Goal: Information Seeking & Learning: Learn about a topic

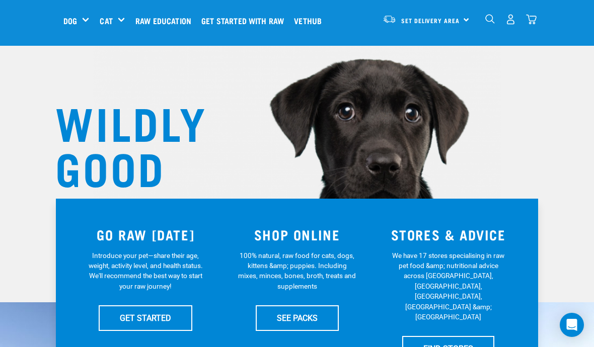
scroll to position [40, 0]
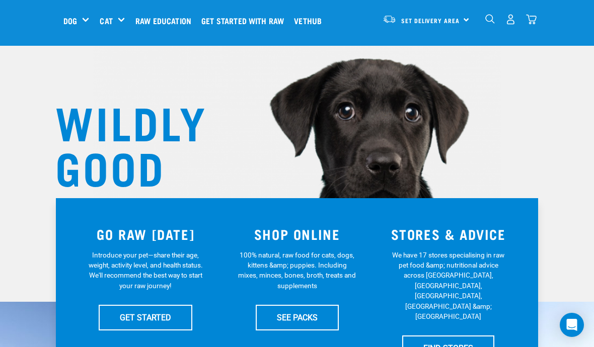
click at [247, 112] on h1 "WILDLY GOOD NUTRITION" at bounding box center [155, 166] width 201 height 136
click at [245, 148] on h1 "WILDLY GOOD NUTRITION" at bounding box center [155, 166] width 201 height 136
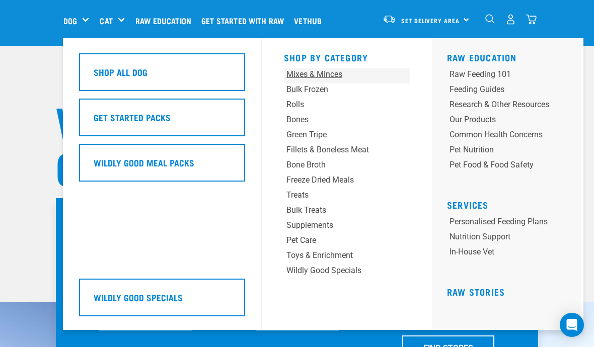
click at [306, 74] on div "Mixes & Minces" at bounding box center [335, 74] width 99 height 12
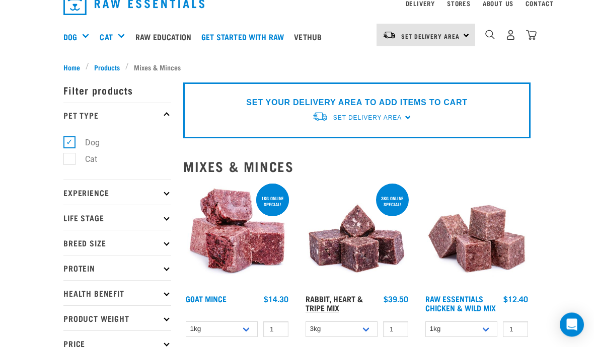
scroll to position [52, 0]
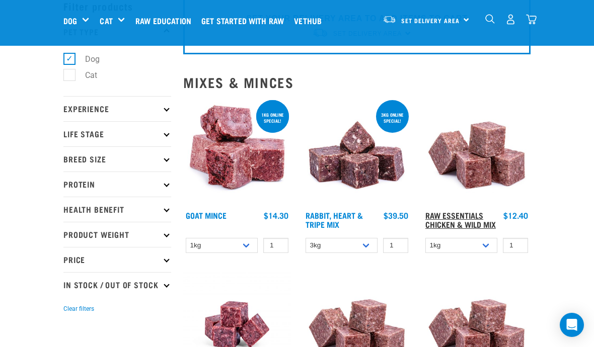
click at [441, 216] on link "Raw Essentials Chicken & Wild Mix" at bounding box center [460, 220] width 70 height 14
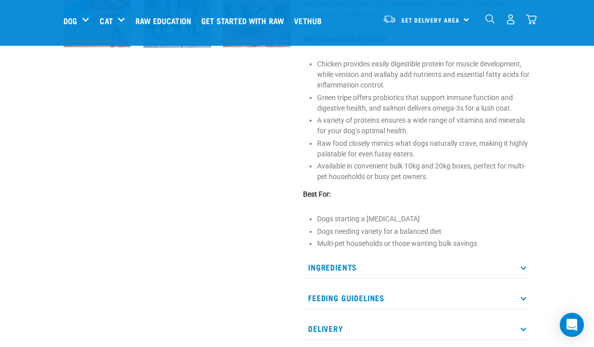
scroll to position [414, 0]
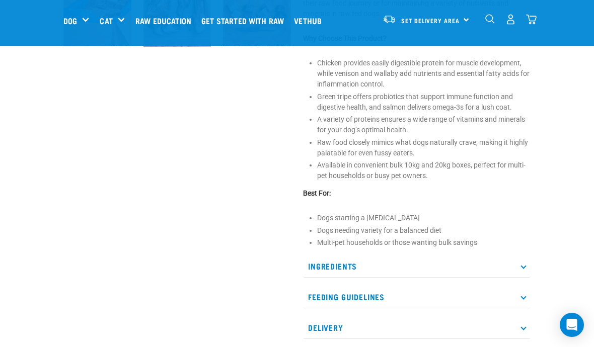
click at [517, 298] on p "Feeding Guidelines" at bounding box center [417, 297] width 228 height 23
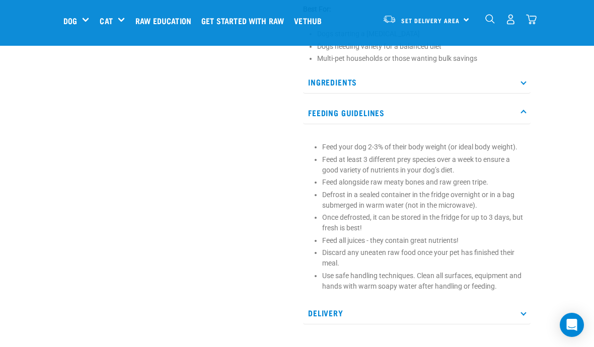
scroll to position [599, 0]
click at [520, 112] on p "Feeding Guidelines" at bounding box center [417, 112] width 228 height 23
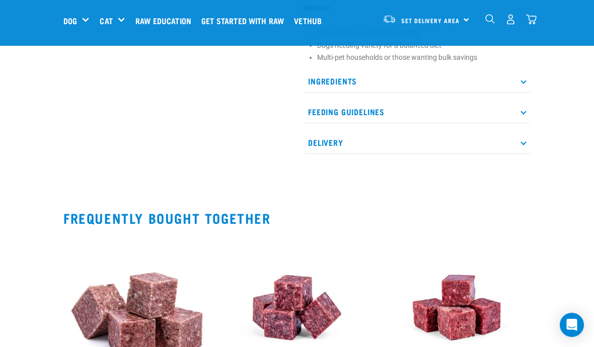
click at [529, 81] on p "Ingredients" at bounding box center [417, 81] width 228 height 23
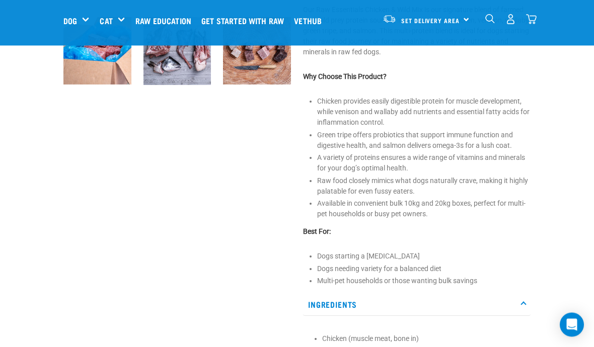
scroll to position [385, 0]
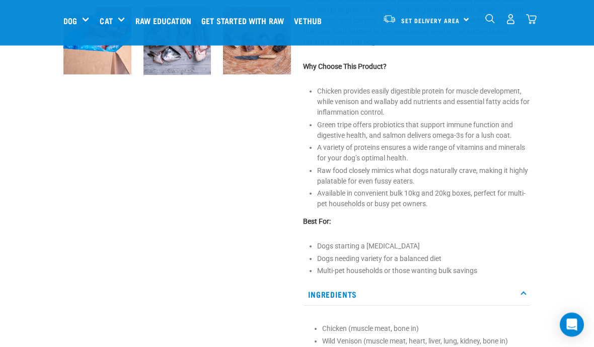
click at [519, 287] on p "Ingredients" at bounding box center [417, 295] width 228 height 23
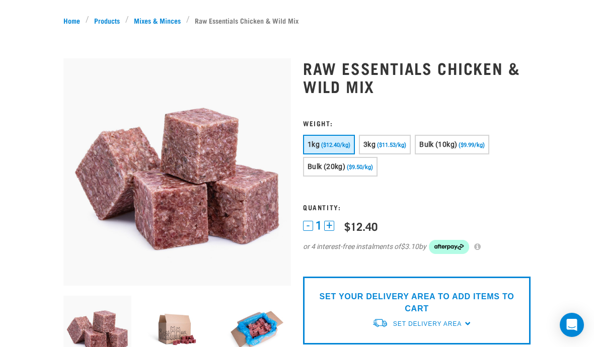
scroll to position [0, 0]
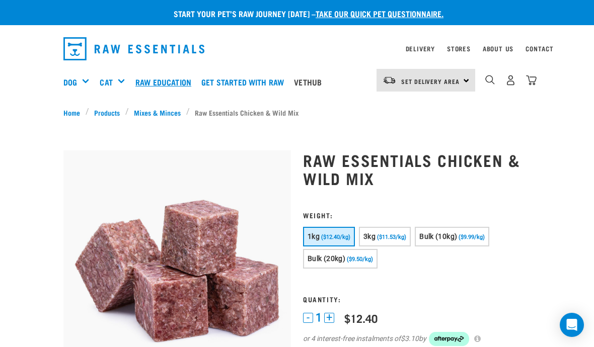
click at [164, 76] on link "Raw Education" at bounding box center [166, 82] width 66 height 40
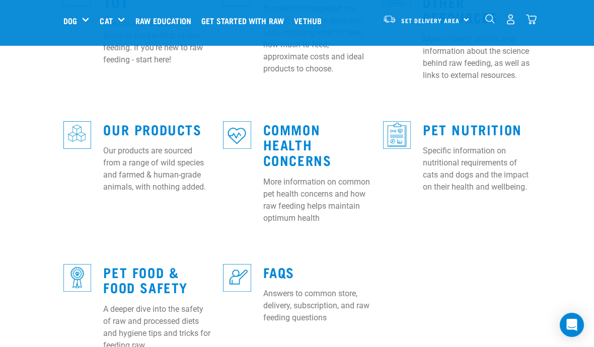
scroll to position [397, 0]
click at [287, 291] on p "Answers to common store, delivery, subscription, and raw feeding questions" at bounding box center [317, 305] width 108 height 36
click at [284, 268] on link "FAQs" at bounding box center [278, 272] width 31 height 8
